Goal: Task Accomplishment & Management: Use online tool/utility

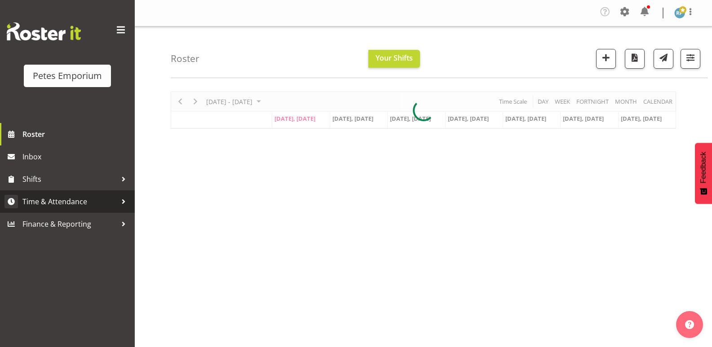
click at [59, 202] on span "Time & Attendance" at bounding box center [69, 201] width 94 height 13
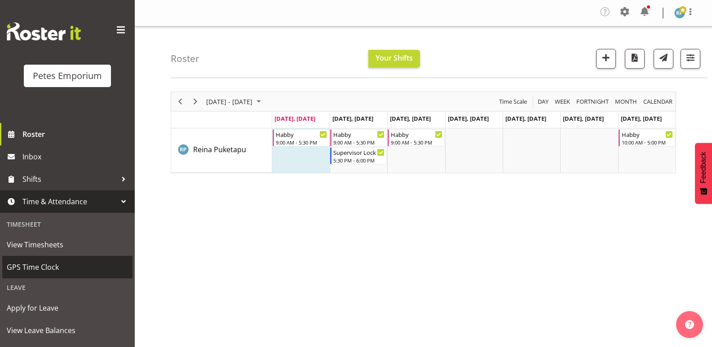
click at [46, 268] on span "GPS Time Clock" at bounding box center [67, 267] width 121 height 13
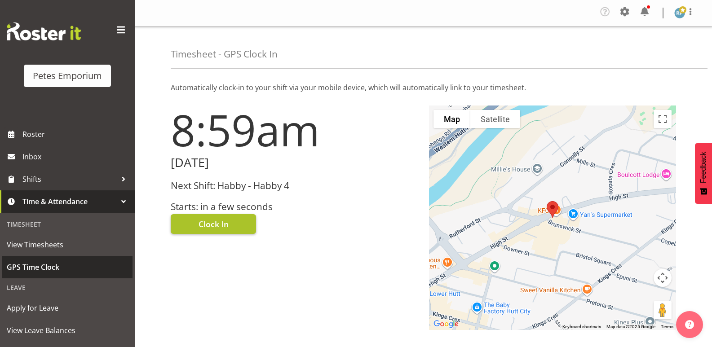
click at [220, 222] on span "Clock In" at bounding box center [214, 224] width 30 height 12
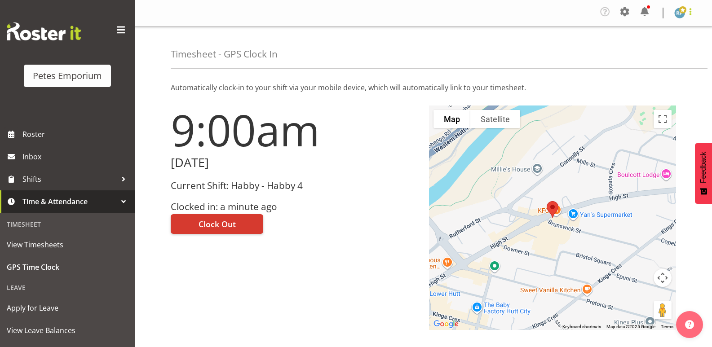
click at [689, 15] on span at bounding box center [690, 11] width 11 height 11
click at [653, 51] on link "Log Out" at bounding box center [653, 49] width 86 height 16
